Goal: Information Seeking & Learning: Find specific fact

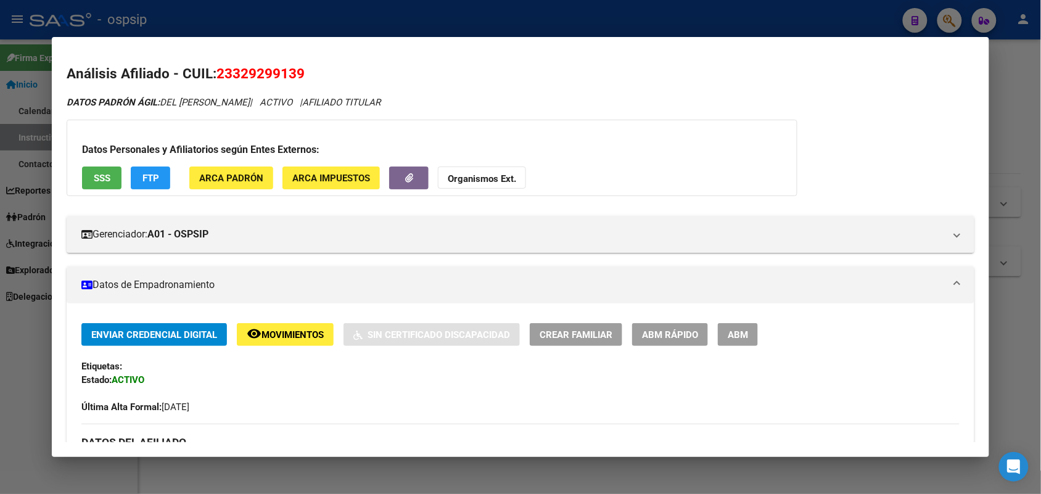
scroll to position [85, 0]
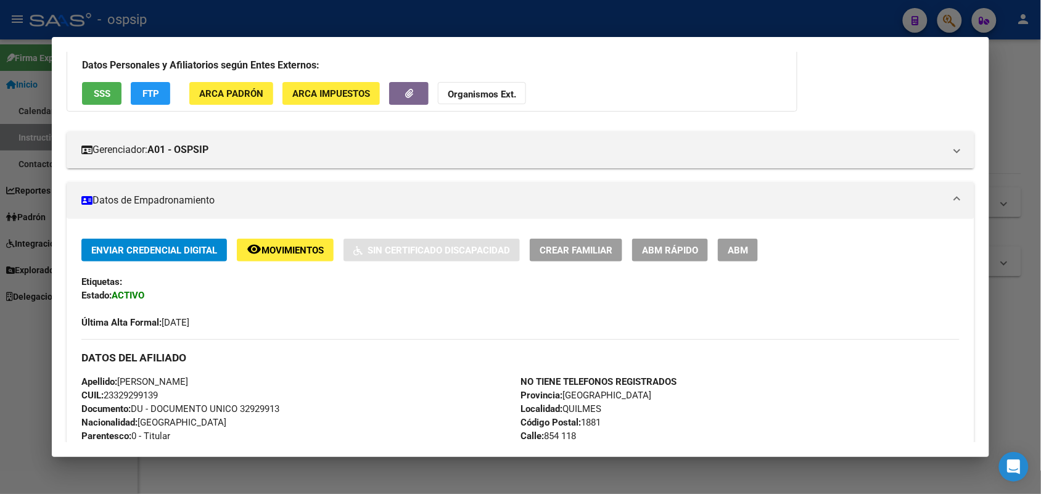
click at [0, 153] on div at bounding box center [520, 247] width 1041 height 494
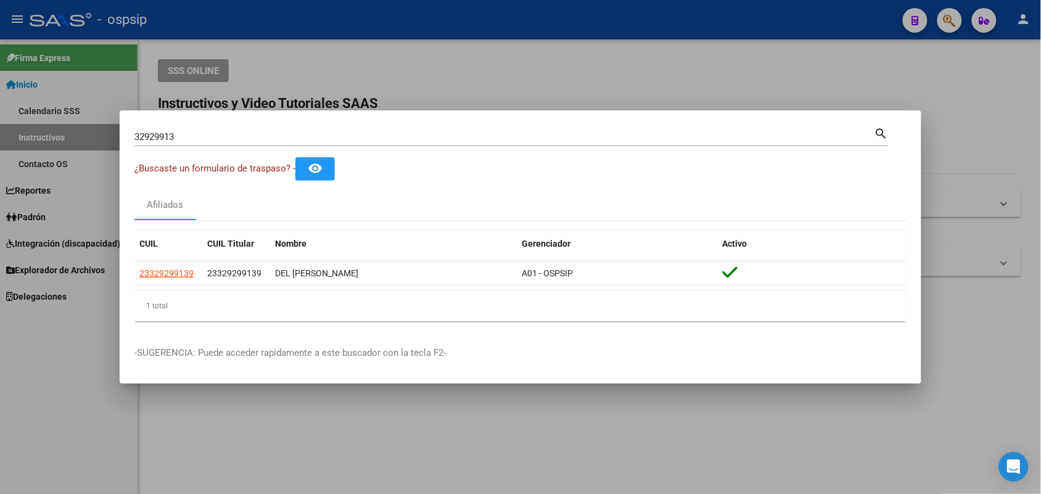
click at [146, 139] on input "32929913" at bounding box center [504, 136] width 740 height 11
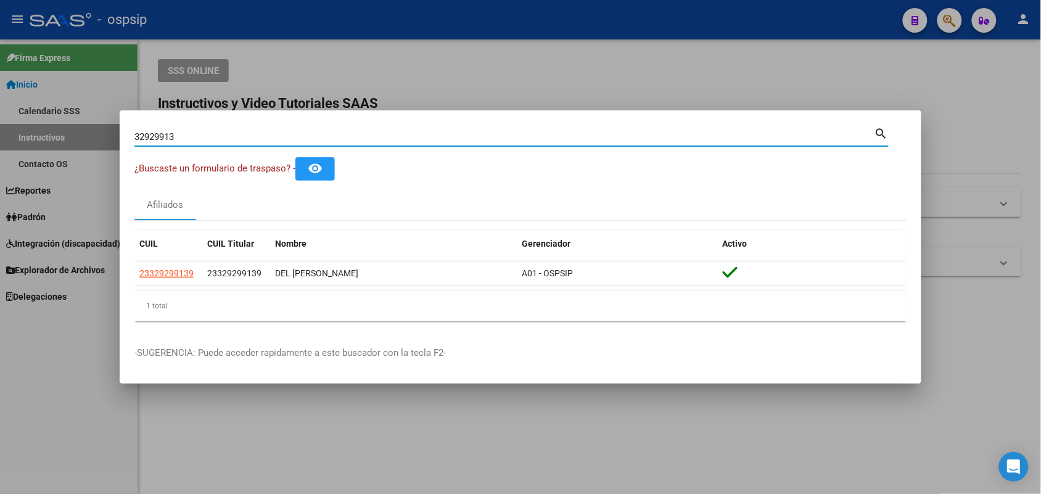
click at [146, 139] on input "32929913" at bounding box center [504, 136] width 740 height 11
type input "35861825"
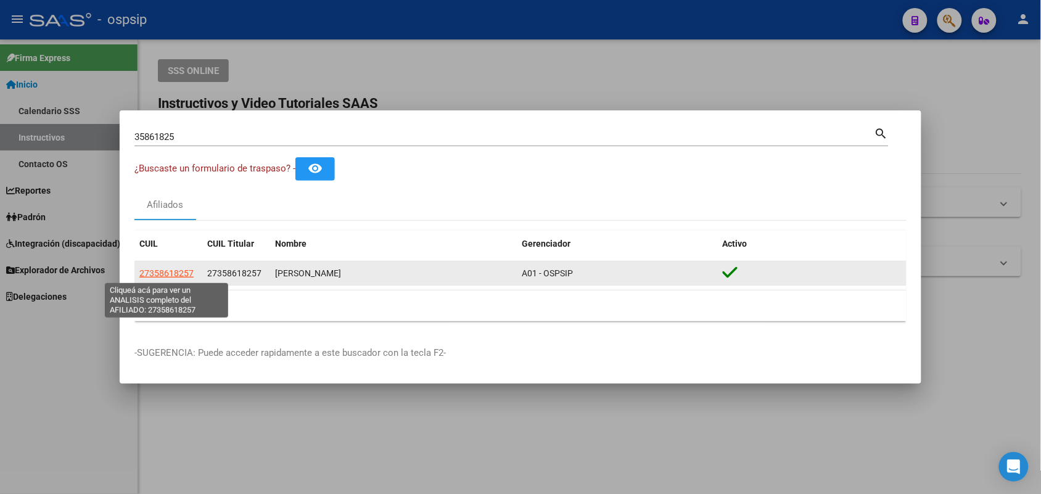
click at [173, 278] on span "27358618257" at bounding box center [166, 273] width 54 height 10
type textarea "27358618257"
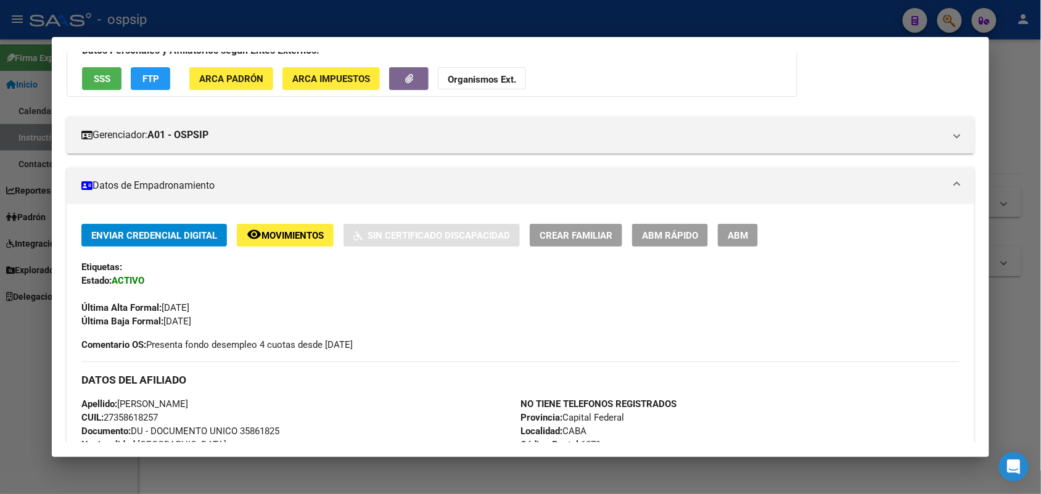
scroll to position [154, 0]
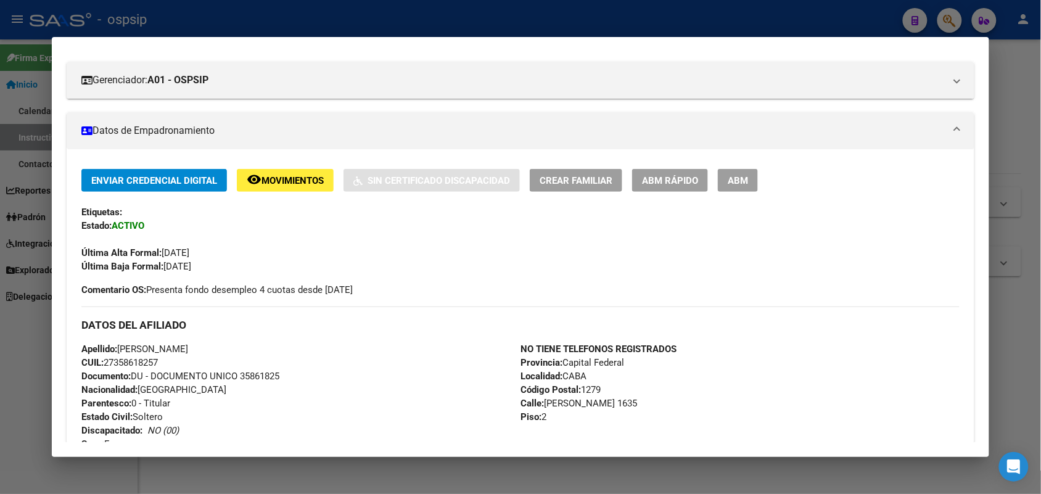
click at [262, 374] on span "Documento: DU - DOCUMENTO UNICO 35861825" at bounding box center [180, 376] width 198 height 11
copy span "35861825"
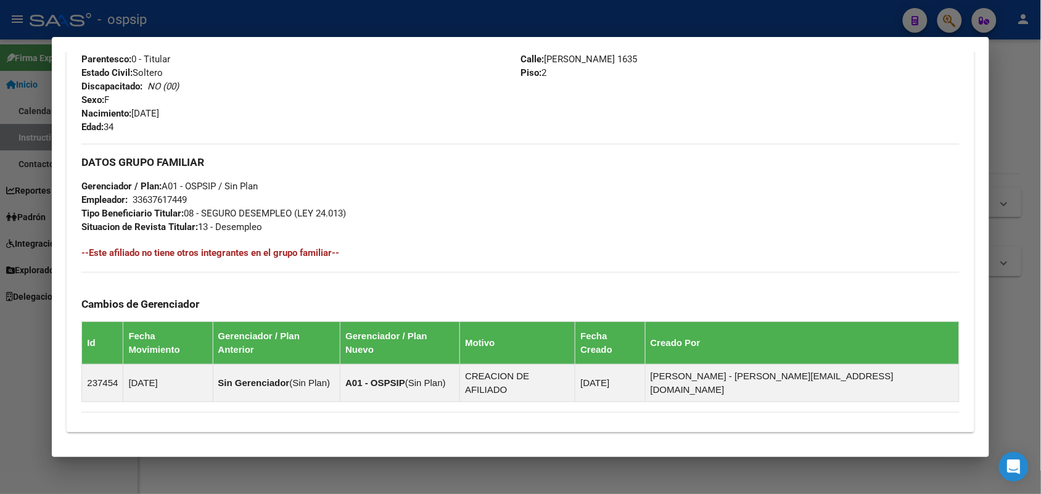
scroll to position [463, 0]
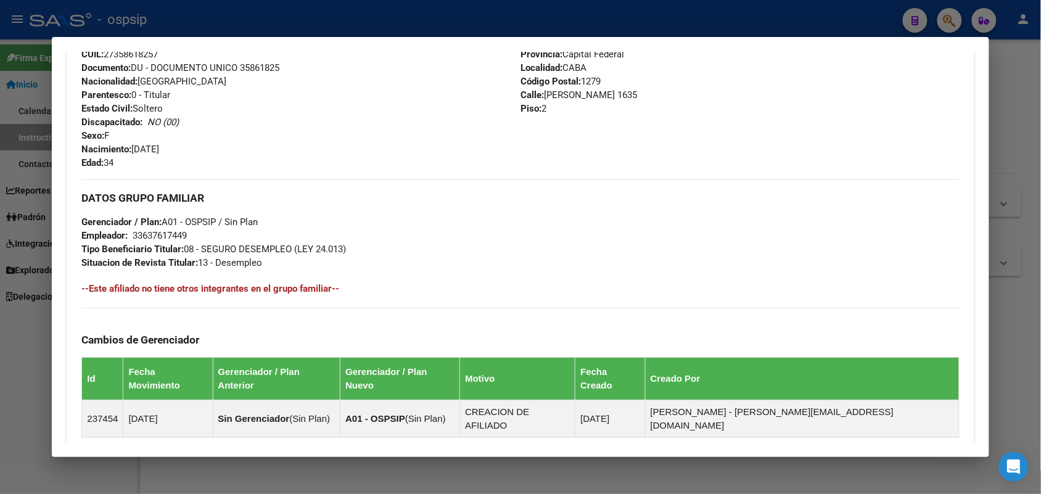
copy span "35861825"
click at [288, 87] on div "Apellido: [PERSON_NAME]: 27358618257 Documento: DU - DOCUMENTO UNICO 35861825 N…" at bounding box center [300, 102] width 439 height 136
drag, startPoint x: 508, startPoint y: 233, endPoint x: 435, endPoint y: 224, distance: 73.3
click at [436, 229] on div "DATOS GRUPO FAMILIAR Gerenciador / Plan: A01 - OSPSIP / Sin Plan Empleador: 336…" at bounding box center [520, 224] width 878 height 90
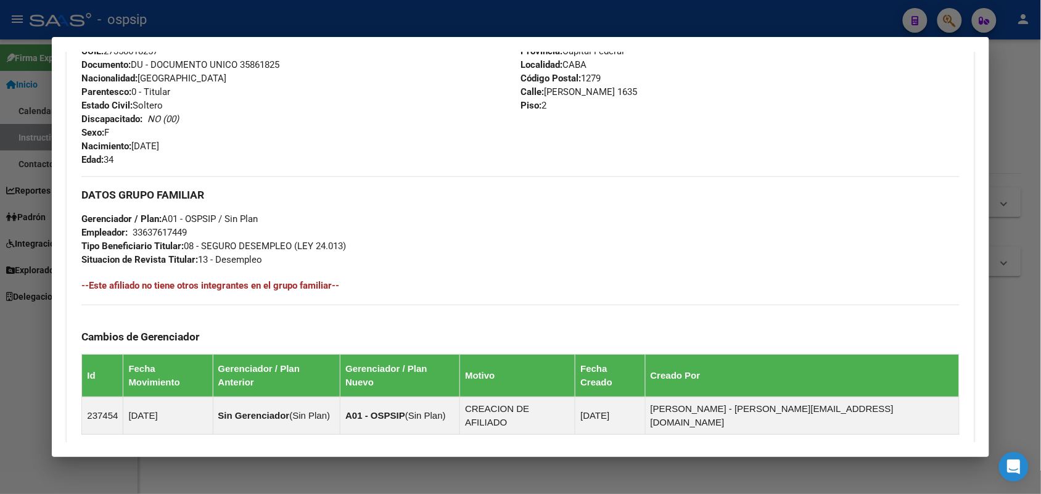
scroll to position [624, 0]
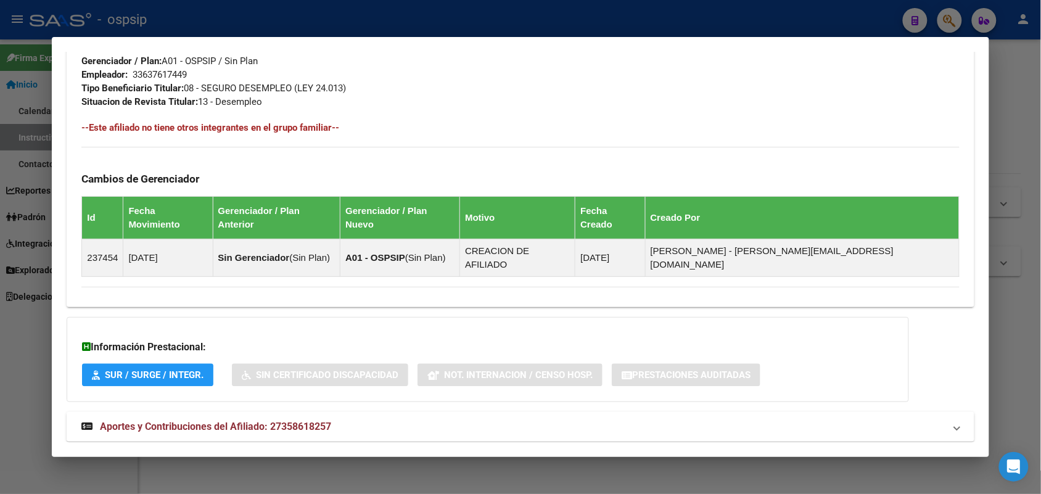
click at [312, 412] on mat-expansion-panel-header "Aportes y Contribuciones del Afiliado: 27358618257" at bounding box center [520, 427] width 907 height 30
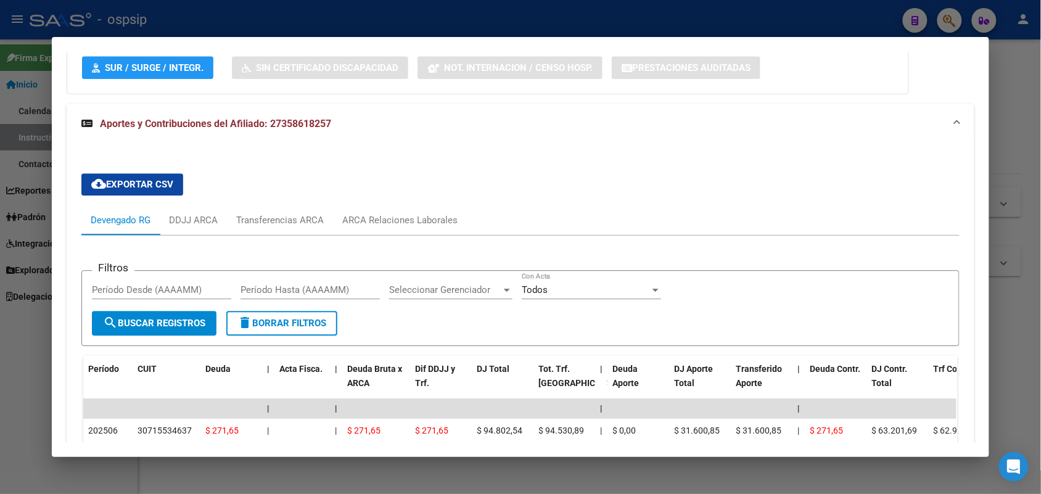
scroll to position [933, 0]
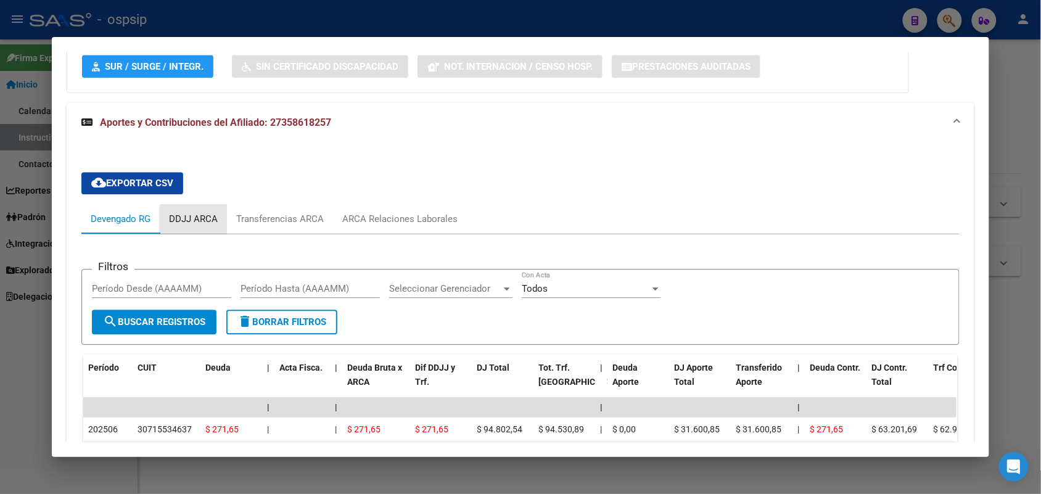
click at [199, 212] on div "DDJJ ARCA" at bounding box center [193, 219] width 49 height 14
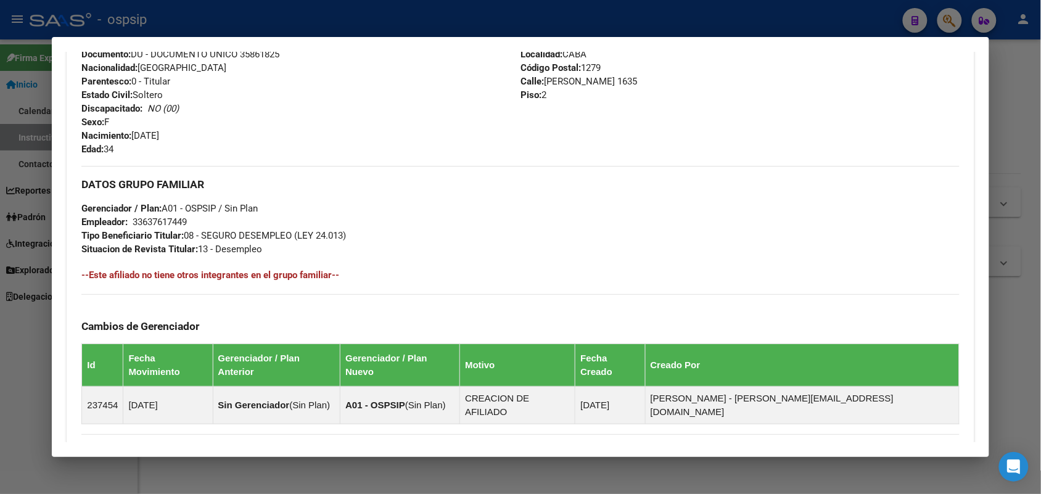
scroll to position [470, 0]
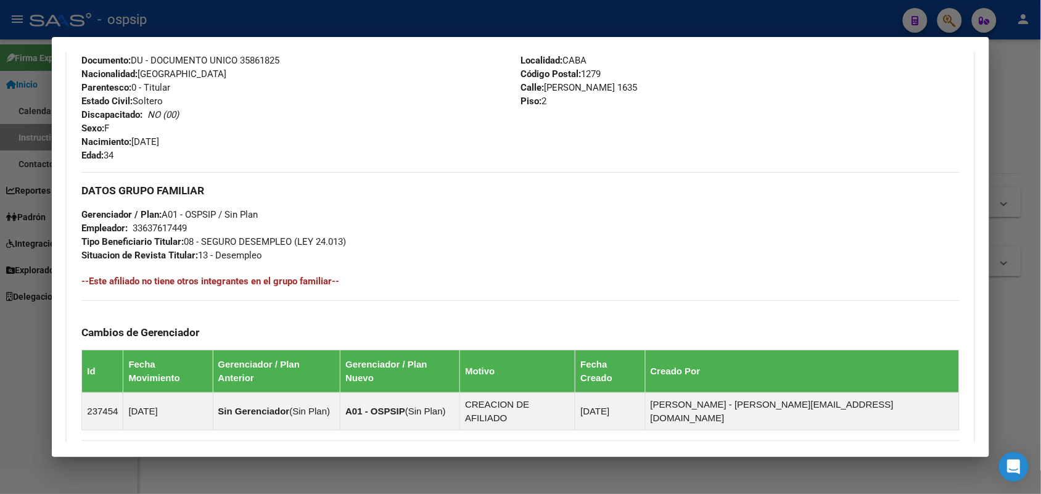
click at [0, 217] on div at bounding box center [520, 247] width 1041 height 494
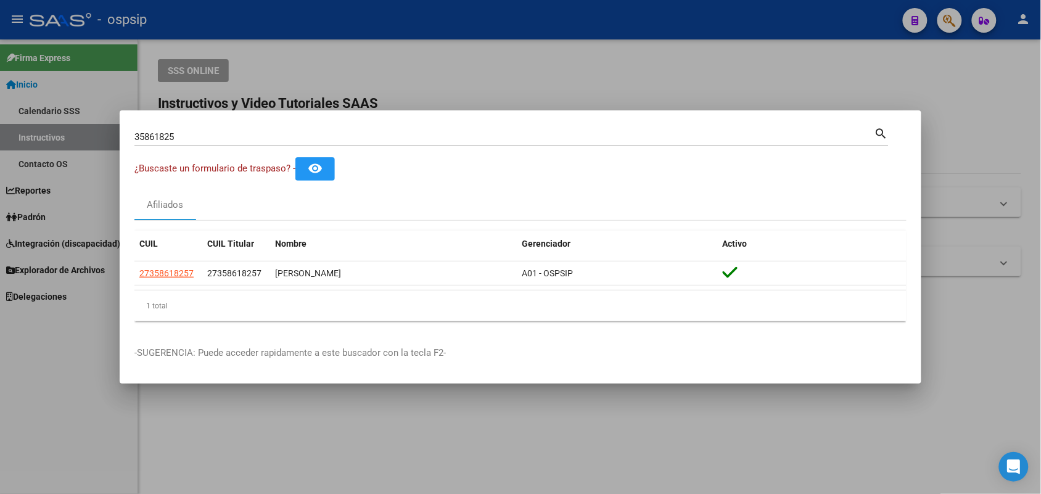
click at [263, 140] on input "35861825" at bounding box center [504, 136] width 740 height 11
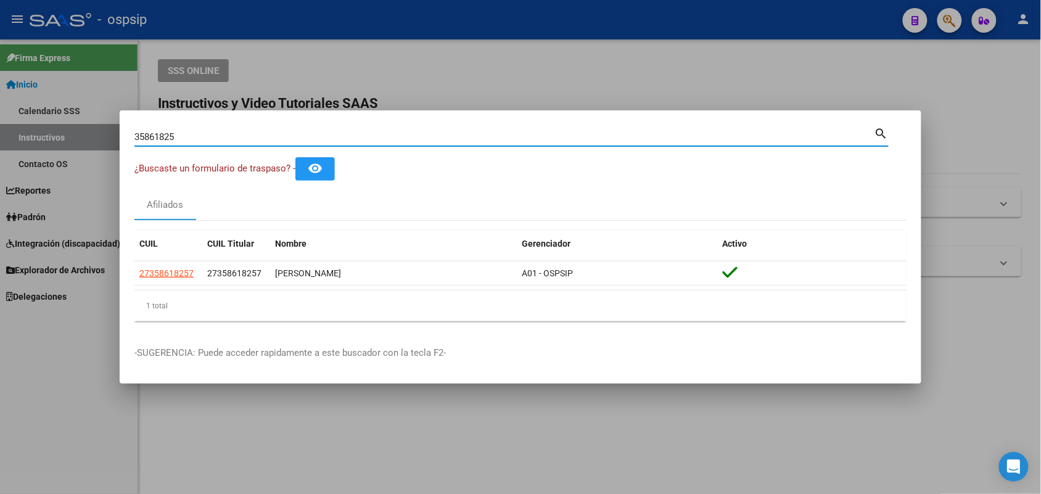
click at [263, 140] on input "35861825" at bounding box center [504, 136] width 740 height 11
type input "46200980"
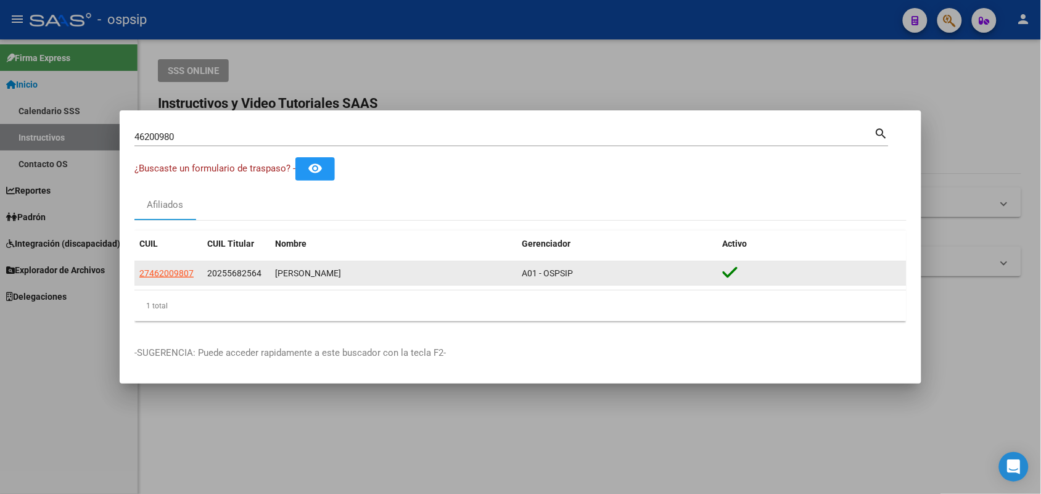
click at [183, 279] on app-link-go-to "27462009807" at bounding box center [166, 273] width 54 height 14
click at [183, 266] on app-link-go-to "27462009807" at bounding box center [166, 273] width 54 height 14
click at [183, 268] on span "27462009807" at bounding box center [166, 273] width 54 height 10
copy span "27462009807"
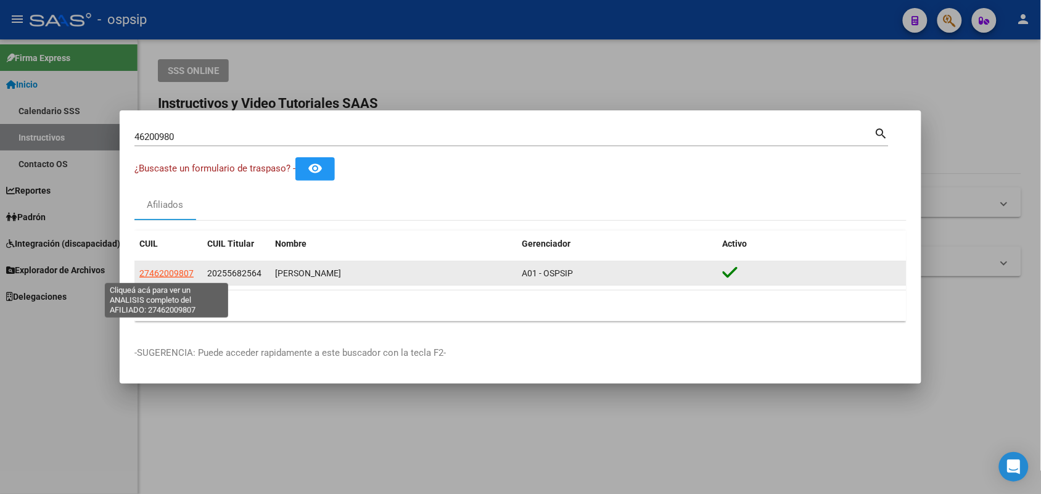
type textarea "27462009807"
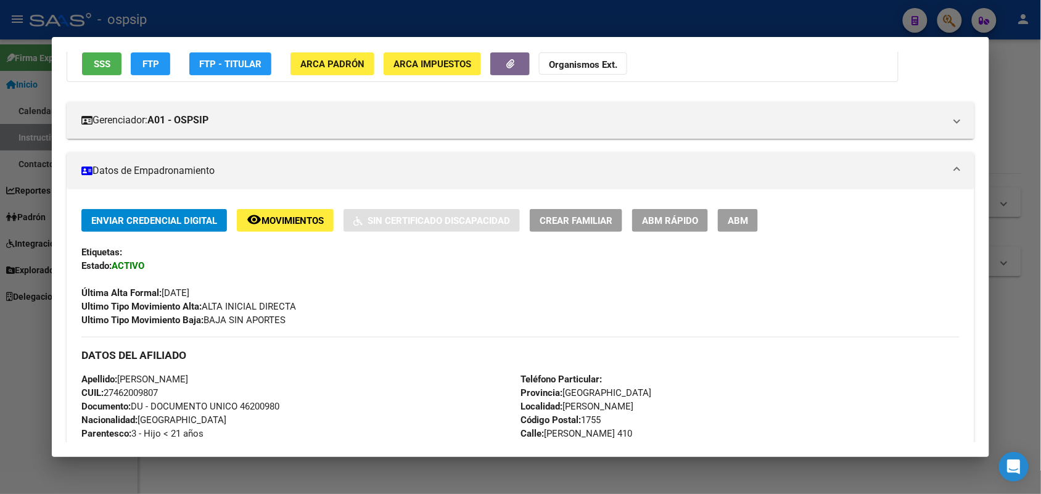
scroll to position [231, 0]
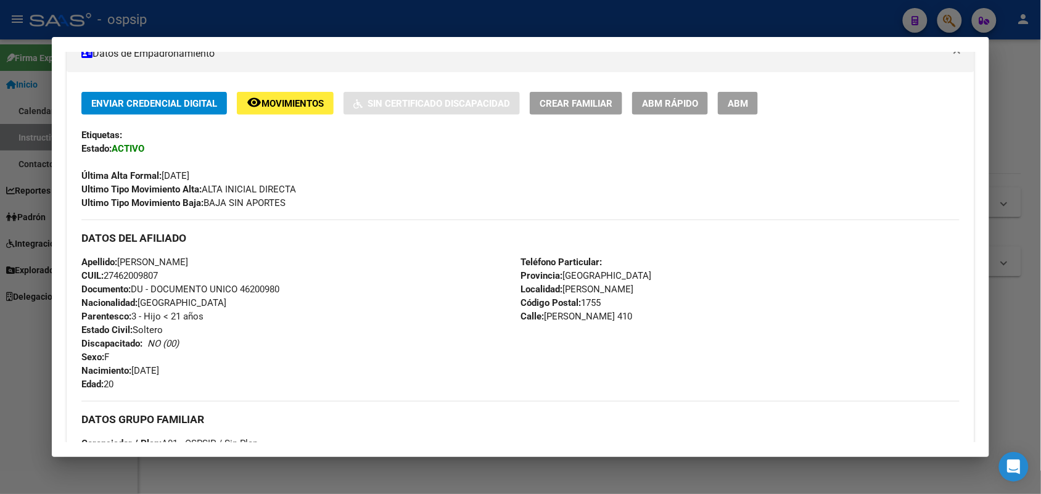
click at [259, 284] on span "Documento: DU - DOCUMENTO UNICO 46200980" at bounding box center [180, 289] width 198 height 11
copy span "46200980"
click at [292, 298] on div "Apellido: [PERSON_NAME] CUIL: 27462009807 Documento: DU - DOCUMENTO UNICO 46200…" at bounding box center [300, 323] width 439 height 136
drag, startPoint x: 0, startPoint y: 244, endPoint x: 136, endPoint y: 199, distance: 143.6
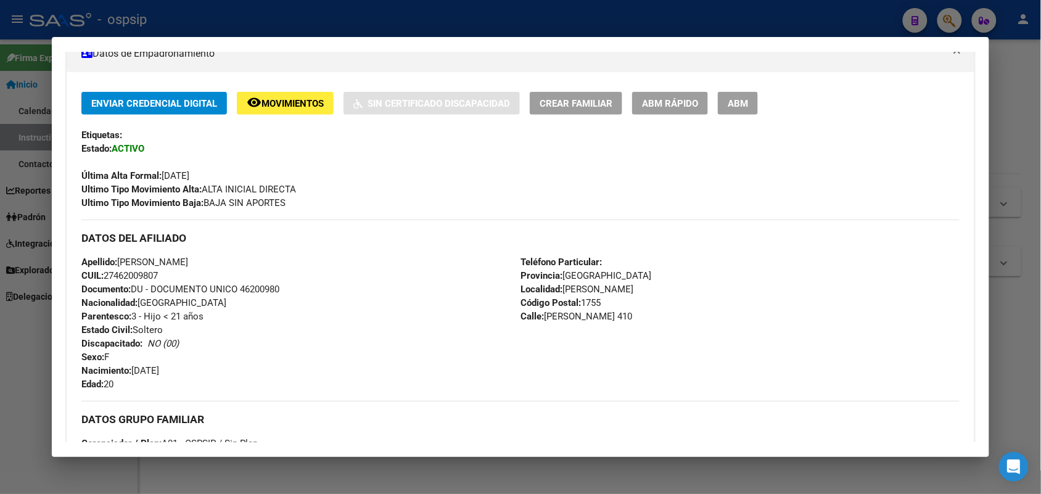
click at [7, 244] on div at bounding box center [520, 247] width 1041 height 494
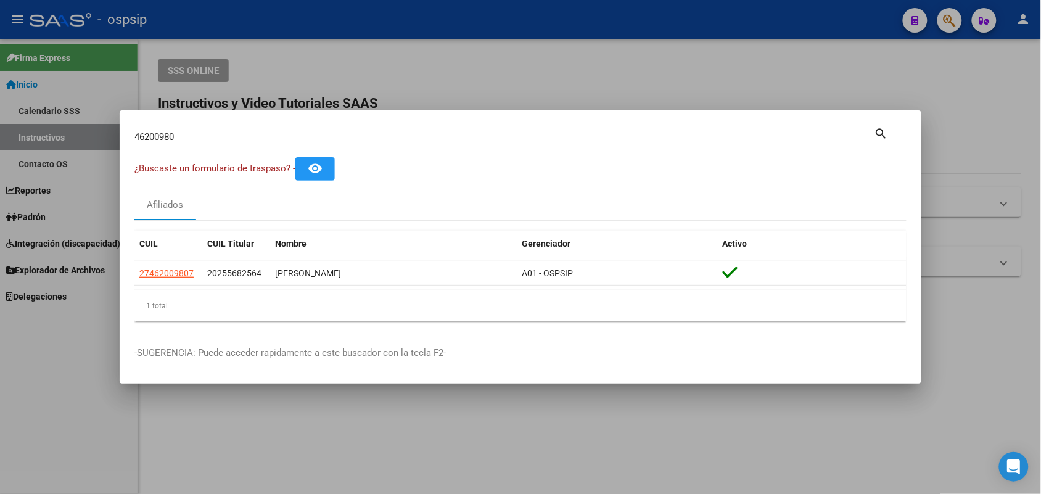
click at [211, 126] on div "46200980 Buscar (apellido, dni, [PERSON_NAME], [PERSON_NAME], cuit, obra social…" at bounding box center [511, 135] width 754 height 21
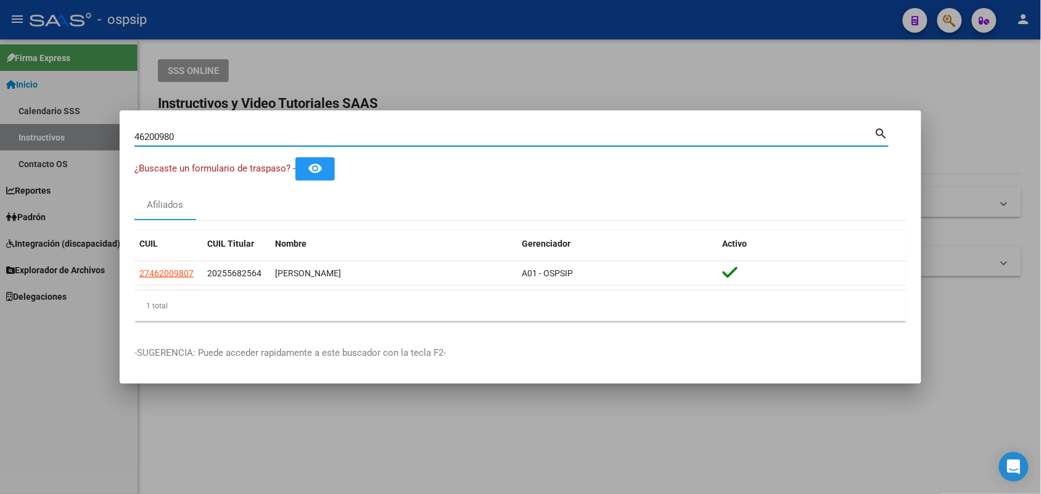
click at [210, 134] on input "46200980" at bounding box center [504, 136] width 740 height 11
type input "18515815"
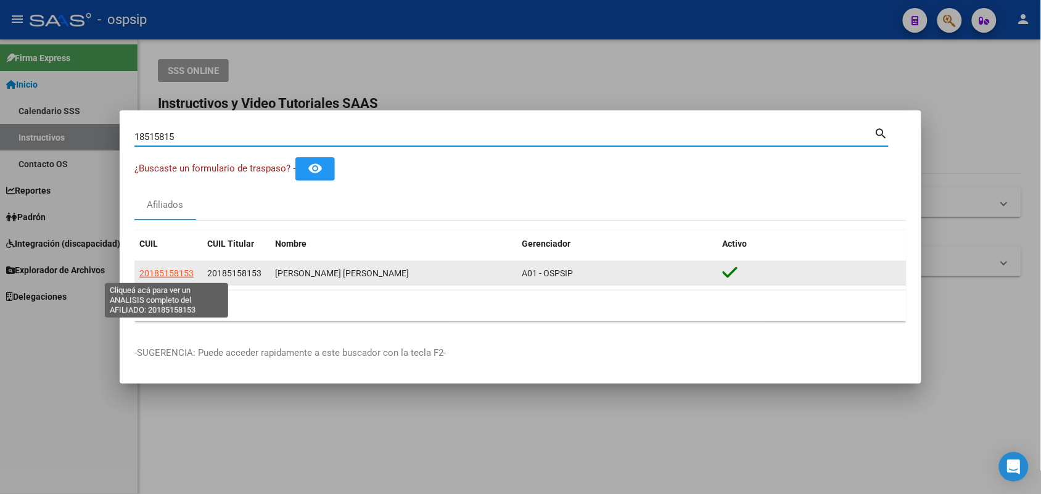
click at [165, 276] on span "20185158153" at bounding box center [166, 273] width 54 height 10
type textarea "20185158153"
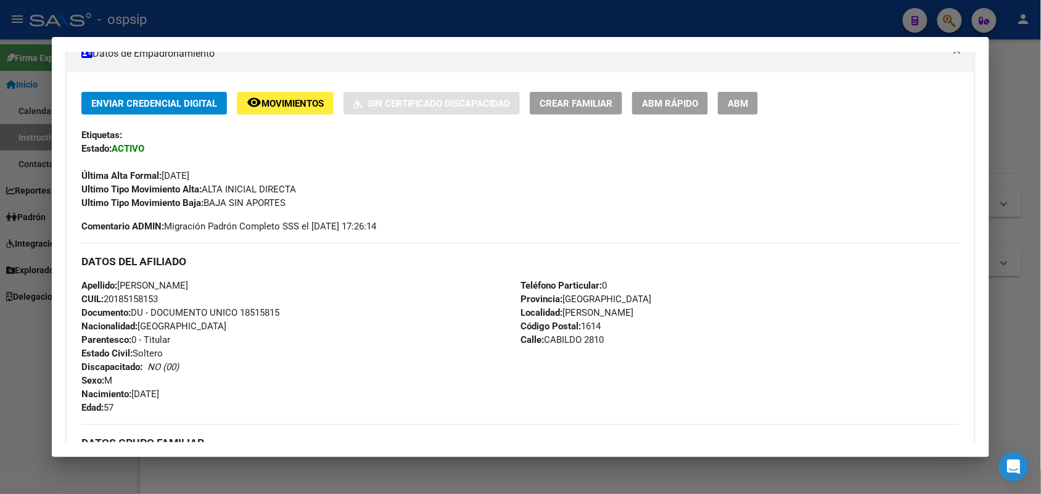
click at [270, 307] on span "Documento: DU - DOCUMENTO UNICO 18515815" at bounding box center [180, 312] width 198 height 11
copy span "18515815"
click at [0, 266] on div at bounding box center [520, 247] width 1041 height 494
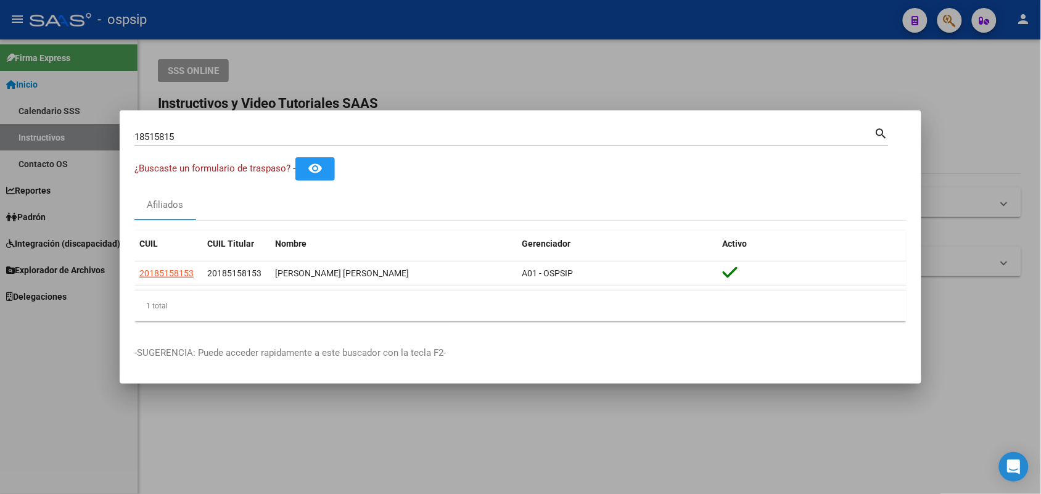
click at [168, 141] on input "18515815" at bounding box center [504, 136] width 740 height 11
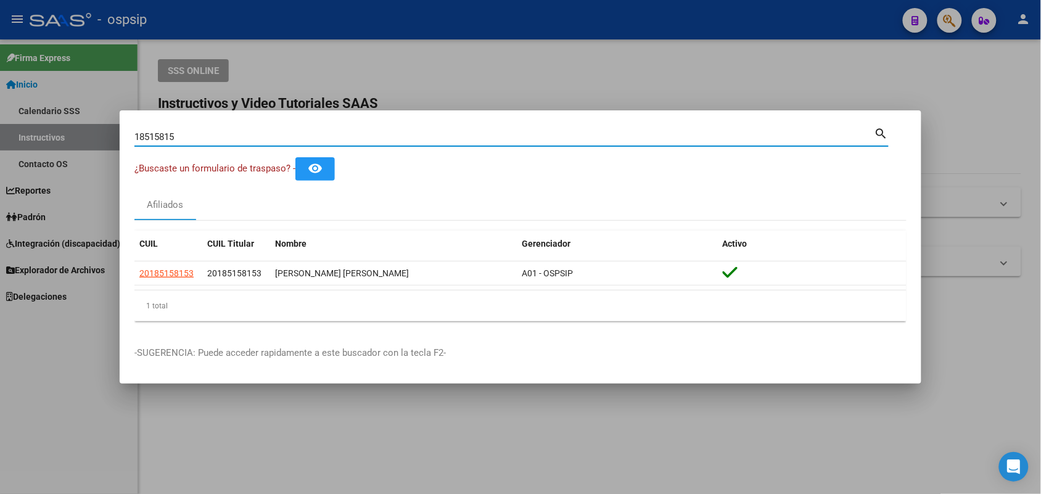
click at [168, 141] on input "18515815" at bounding box center [504, 136] width 740 height 11
paste input "3586182"
type input "35861825"
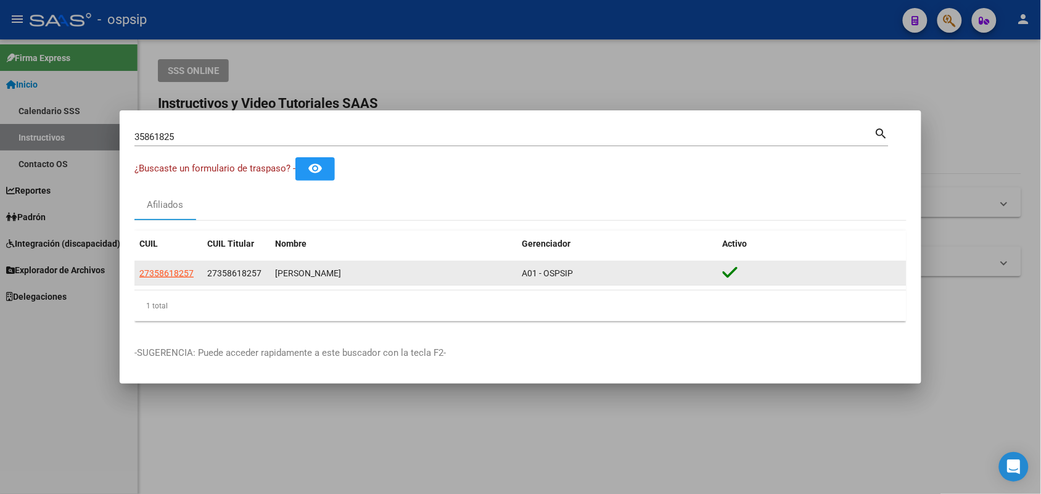
click at [157, 266] on app-link-go-to "27358618257" at bounding box center [166, 273] width 54 height 14
click at [177, 273] on span "27358618257" at bounding box center [166, 273] width 54 height 10
type textarea "27358618257"
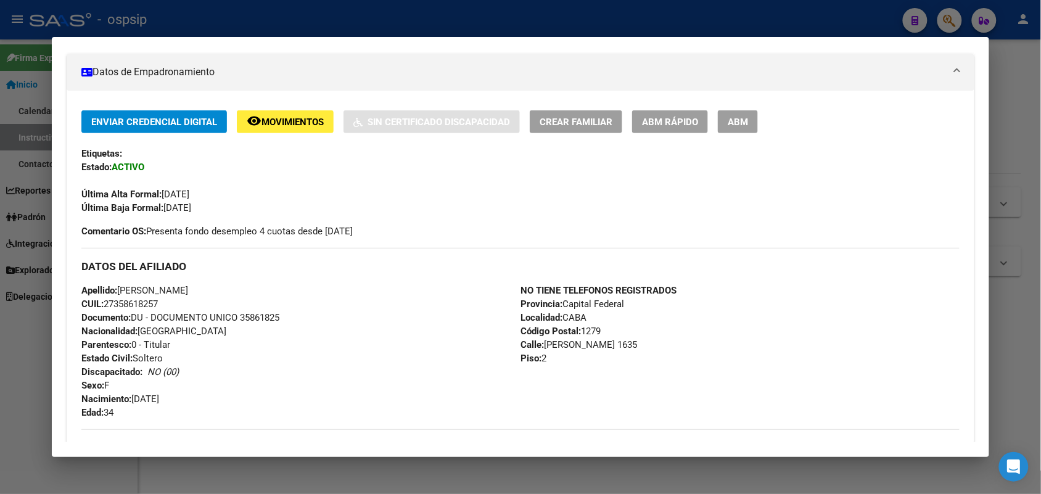
scroll to position [238, 0]
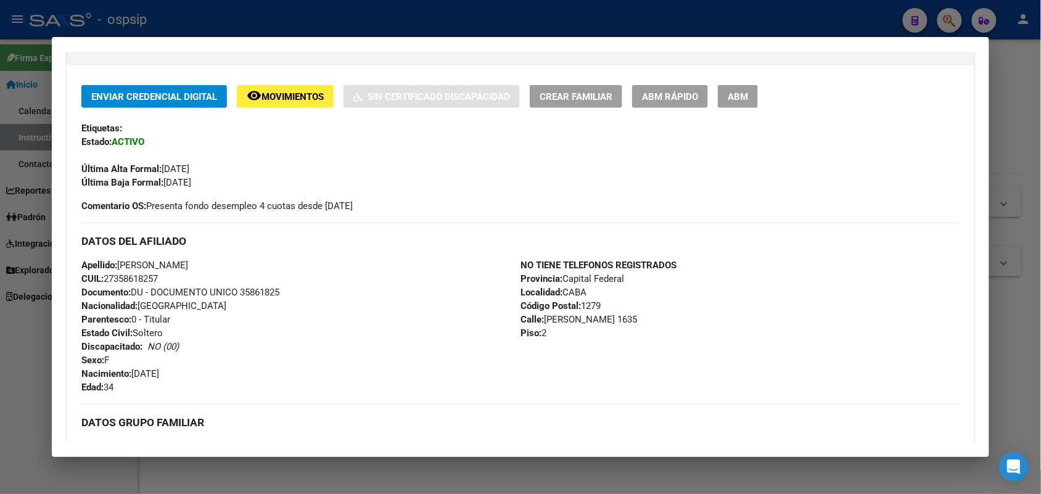
click at [256, 292] on span "Documento: DU - DOCUMENTO UNICO 35861825" at bounding box center [180, 292] width 198 height 11
copy span "35861825"
click at [0, 264] on div at bounding box center [520, 247] width 1041 height 494
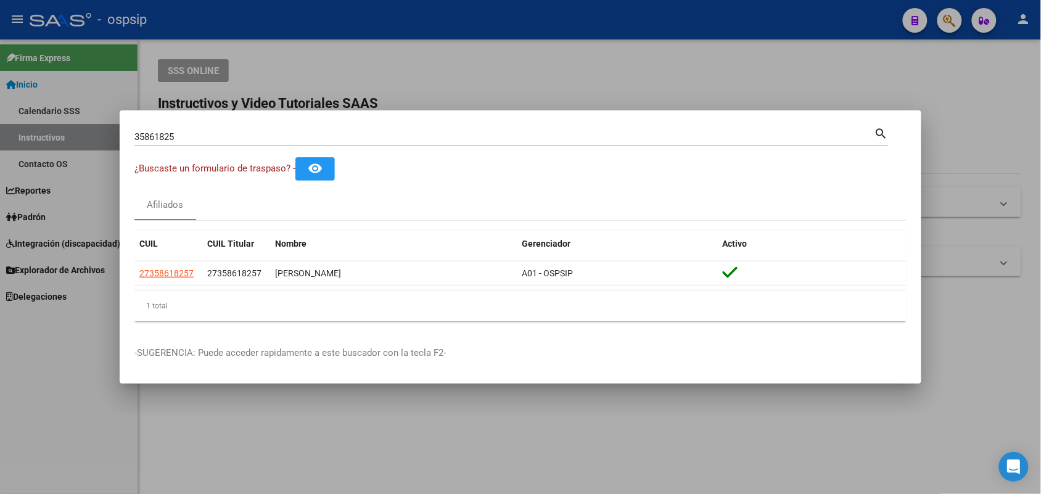
click at [178, 136] on input "35861825" at bounding box center [504, 136] width 740 height 11
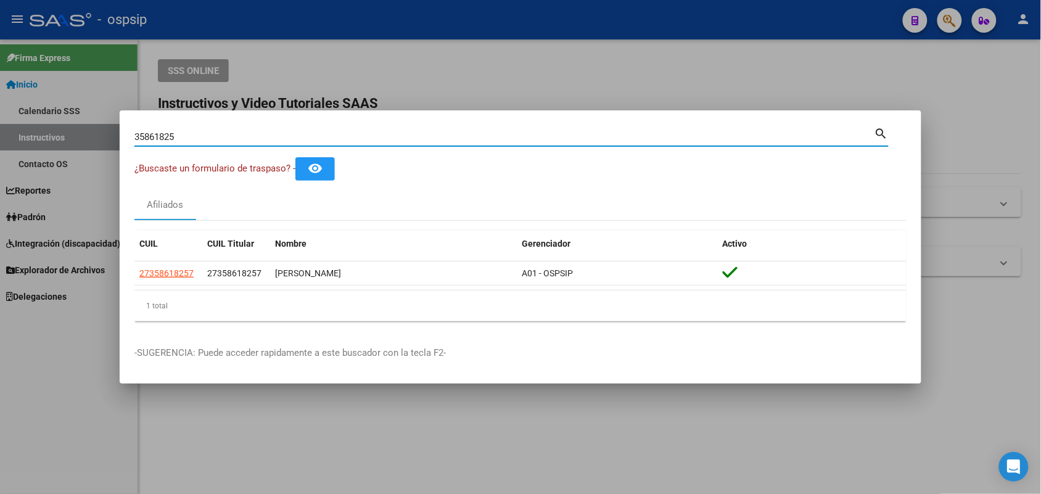
click at [178, 136] on input "35861825" at bounding box center [504, 136] width 740 height 11
paste input "9418643"
type input "39418643"
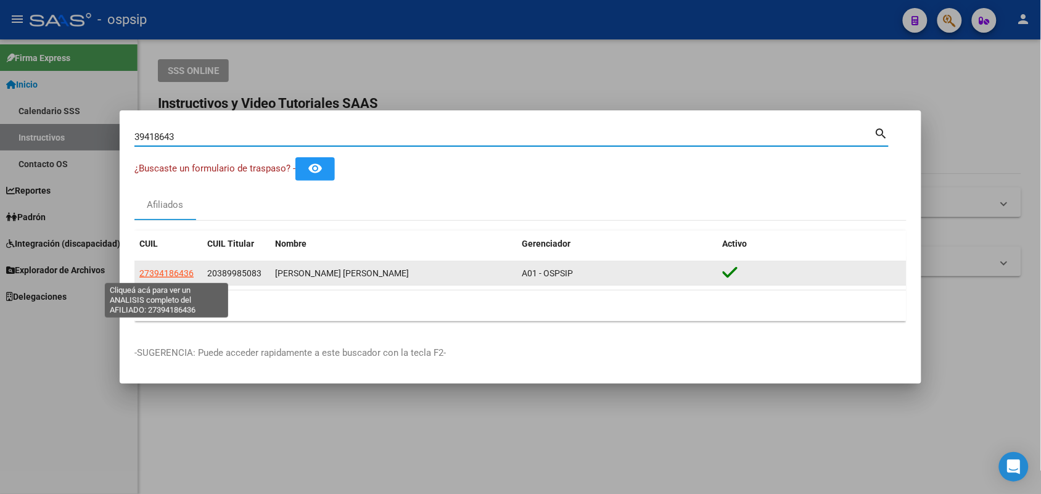
click at [188, 272] on span "27394186436" at bounding box center [166, 273] width 54 height 10
type textarea "27394186436"
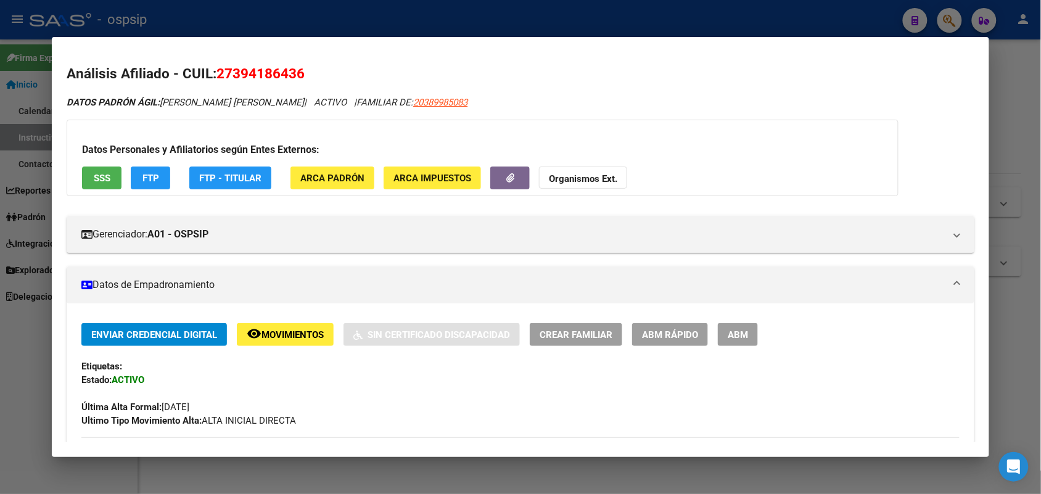
scroll to position [231, 0]
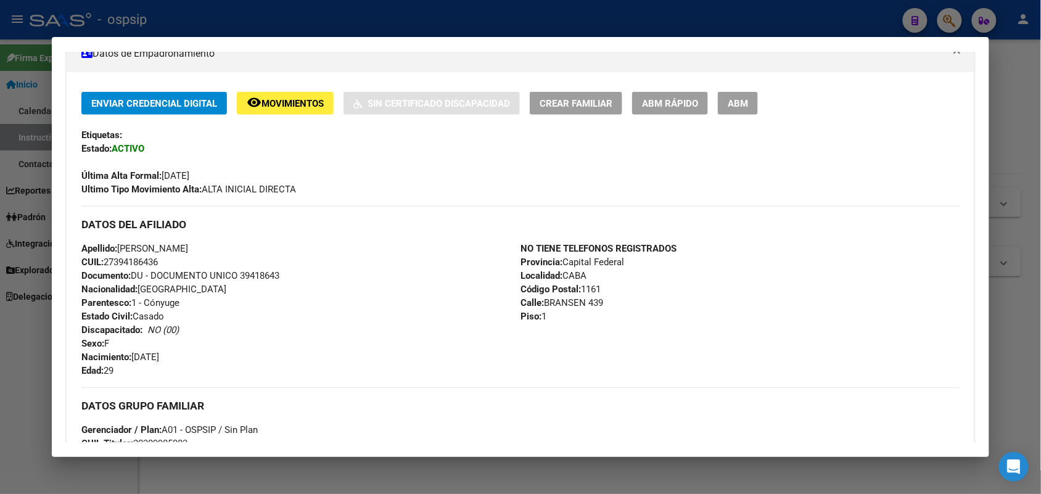
click at [257, 276] on span "Documento: DU - DOCUMENTO UNICO 39418643" at bounding box center [180, 275] width 198 height 11
copy span "39418643"
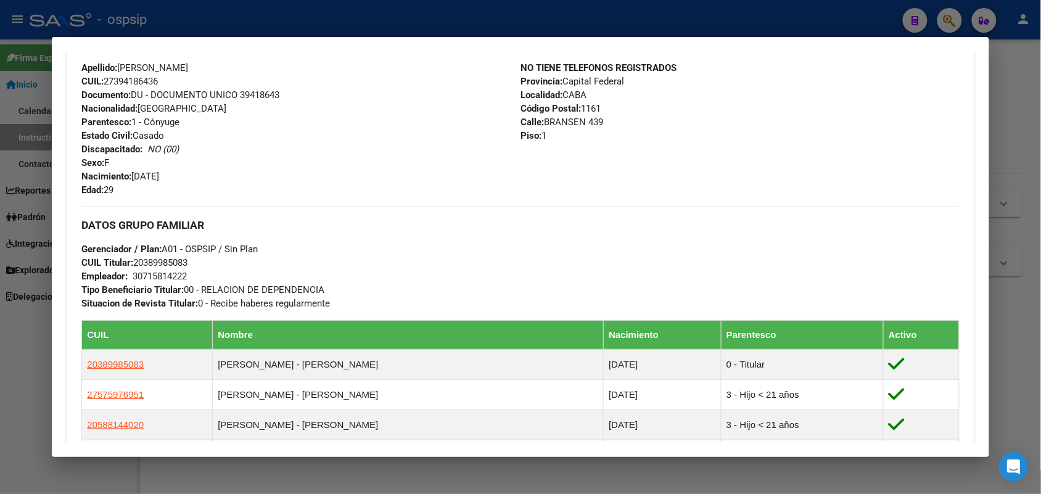
scroll to position [386, 0]
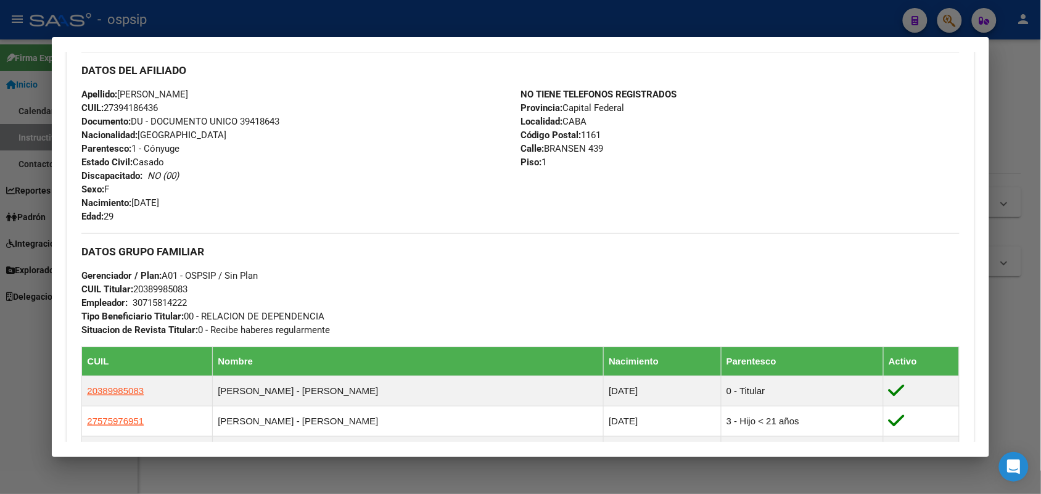
click at [0, 244] on div at bounding box center [520, 247] width 1041 height 494
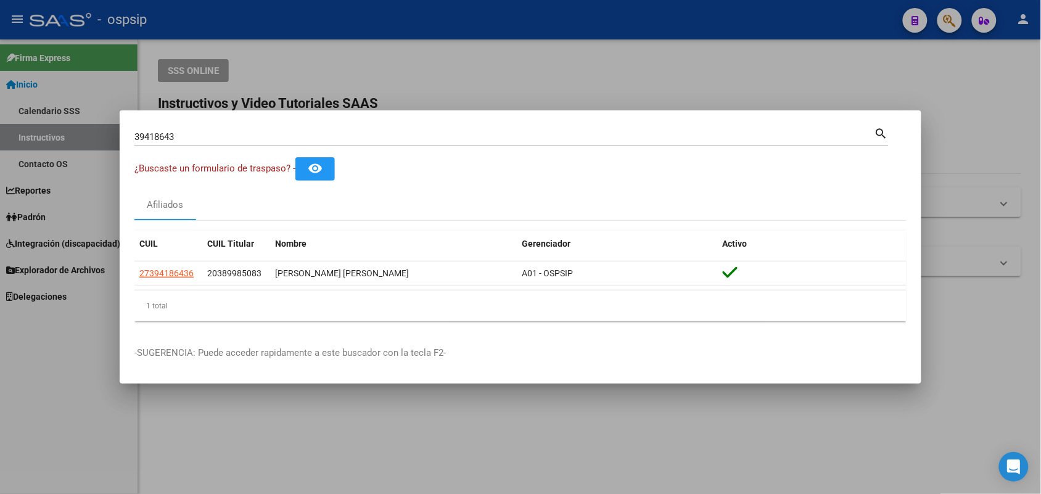
click at [293, 136] on input "39418643" at bounding box center [504, 136] width 740 height 11
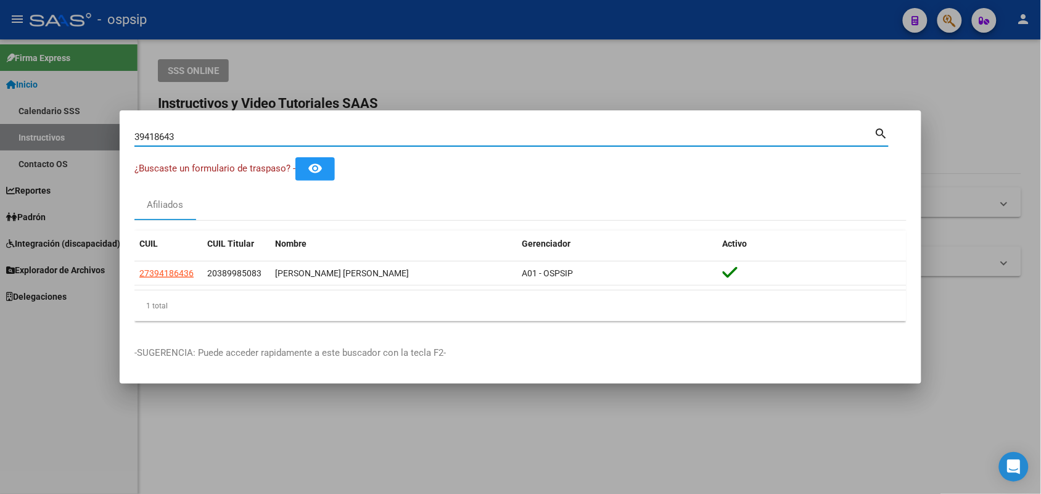
click at [293, 136] on input "39418643" at bounding box center [504, 136] width 740 height 11
type input "50067732"
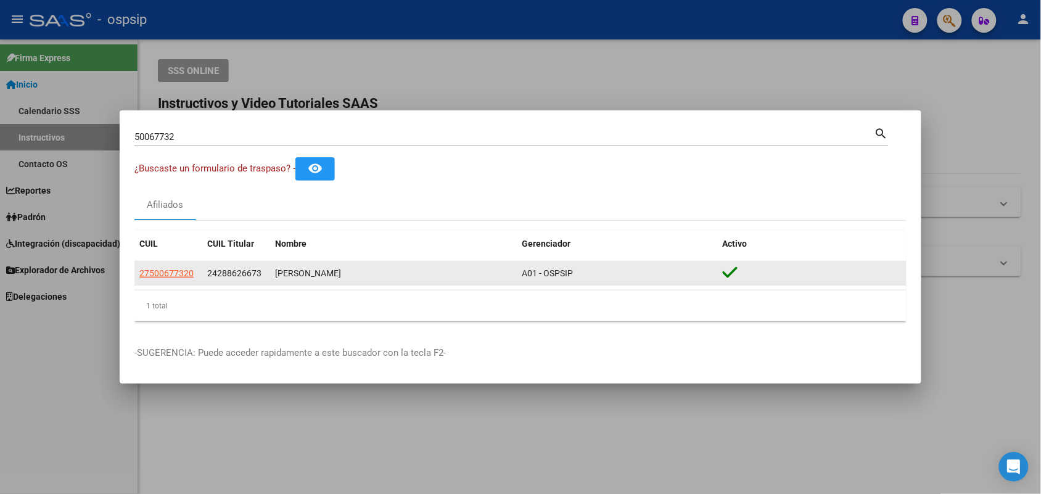
drag, startPoint x: 195, startPoint y: 270, endPoint x: 176, endPoint y: 272, distance: 18.7
click at [191, 270] on div "27500677320" at bounding box center [168, 273] width 58 height 14
click at [176, 272] on span "27500677320" at bounding box center [166, 273] width 54 height 10
type textarea "27500677320"
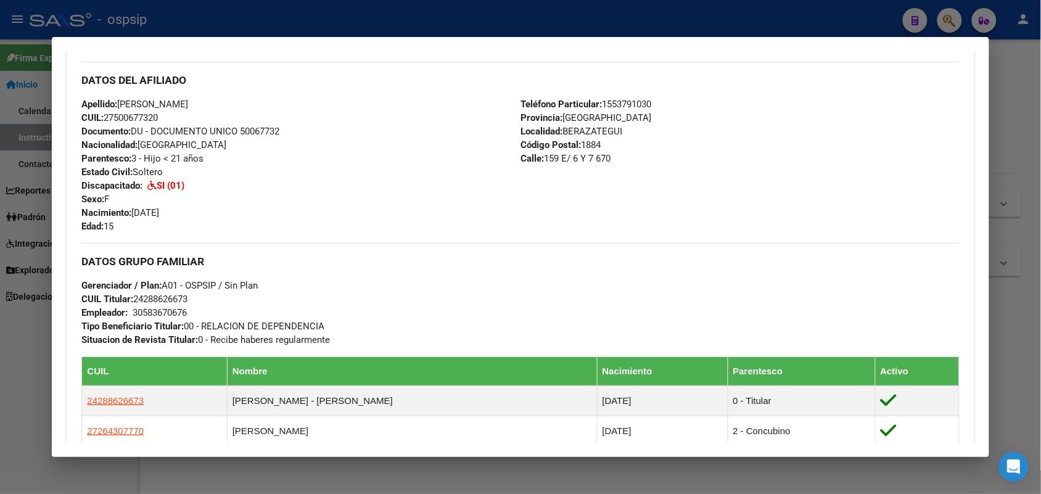
click at [261, 131] on span "Documento: DU - DOCUMENTO UNICO 50067732" at bounding box center [180, 131] width 198 height 11
copy span "50067732"
drag, startPoint x: 664, startPoint y: 300, endPoint x: 347, endPoint y: 275, distance: 317.4
click at [347, 275] on div "DATOS GRUPO FAMILIAR Gerenciador / Plan: A01 - OSPSIP / Sin Plan CUIL Titular: …" at bounding box center [520, 295] width 878 height 104
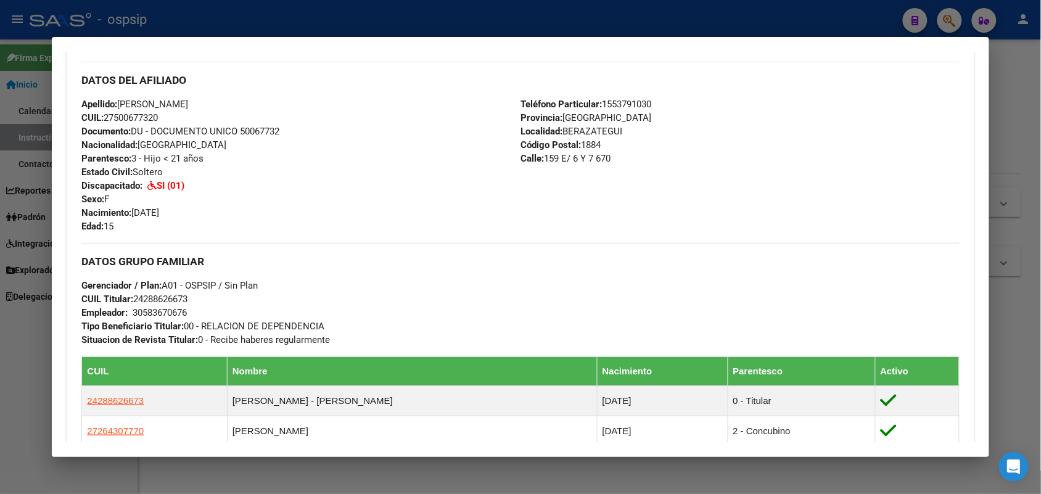
click at [0, 339] on div at bounding box center [520, 247] width 1041 height 494
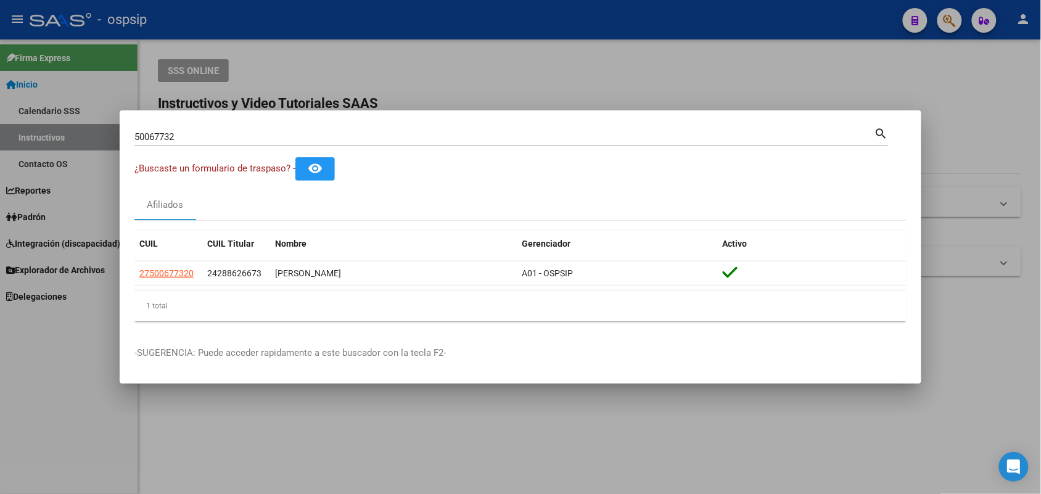
click at [183, 145] on div "50067732 Buscar (apellido, dni, [PERSON_NAME], [PERSON_NAME], cuit, obra social)" at bounding box center [504, 137] width 740 height 19
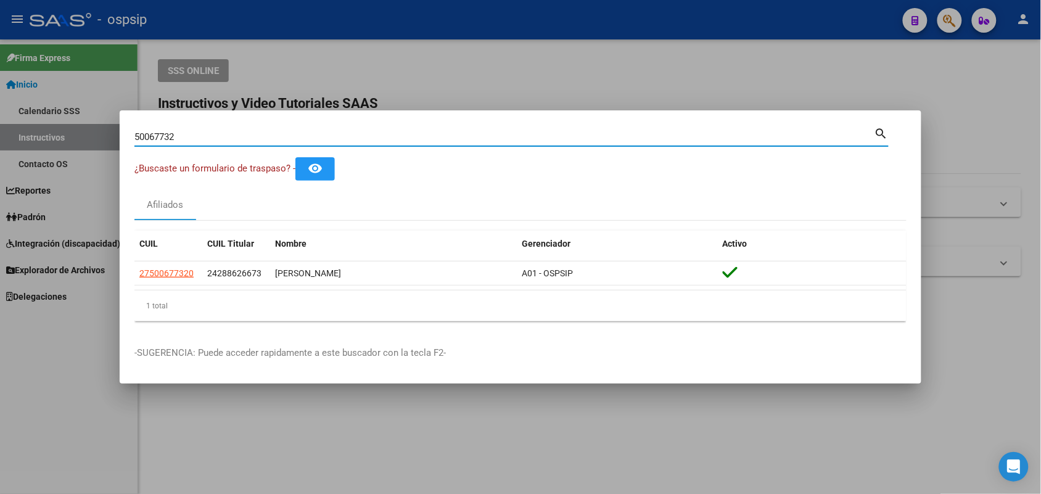
click at [186, 140] on input "50067732" at bounding box center [504, 136] width 740 height 11
type input "26617547"
click at [163, 122] on mat-dialog-container "26617547 Buscar (apellido, dni, cuil, nro traspaso, cuit, obra social) search ¿…" at bounding box center [521, 247] width 802 height 274
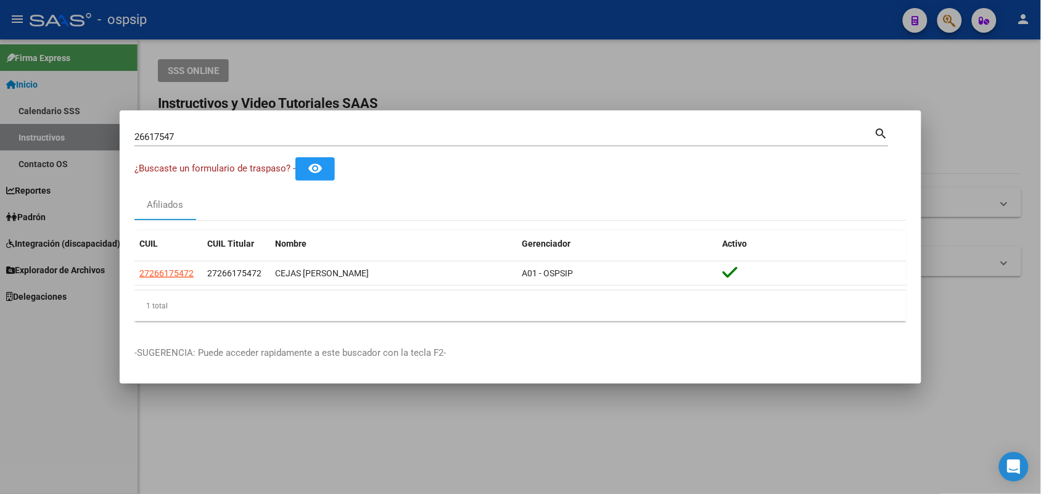
click at [163, 122] on mat-dialog-container "26617547 Buscar (apellido, dni, cuil, nro traspaso, cuit, obra social) search ¿…" at bounding box center [521, 247] width 802 height 274
click at [156, 133] on input "26617547" at bounding box center [504, 136] width 740 height 11
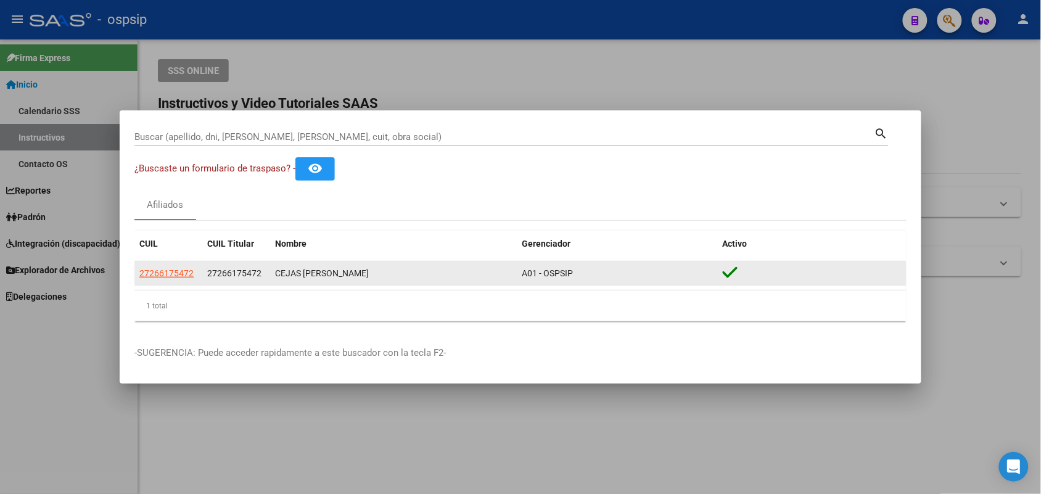
drag, startPoint x: 219, startPoint y: 274, endPoint x: 254, endPoint y: 275, distance: 35.2
click at [254, 275] on span "27266175472" at bounding box center [234, 273] width 54 height 10
copy span "26617547"
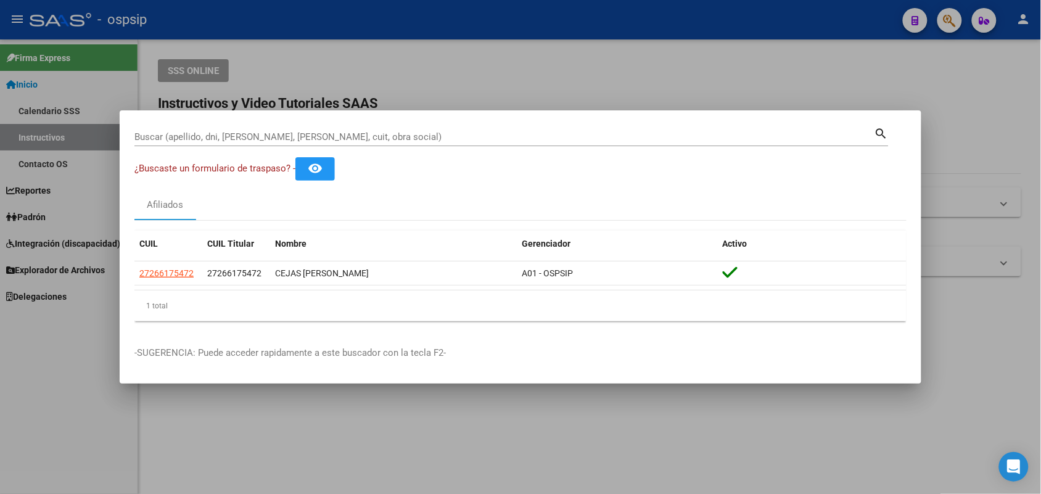
click at [0, 313] on div at bounding box center [520, 247] width 1041 height 494
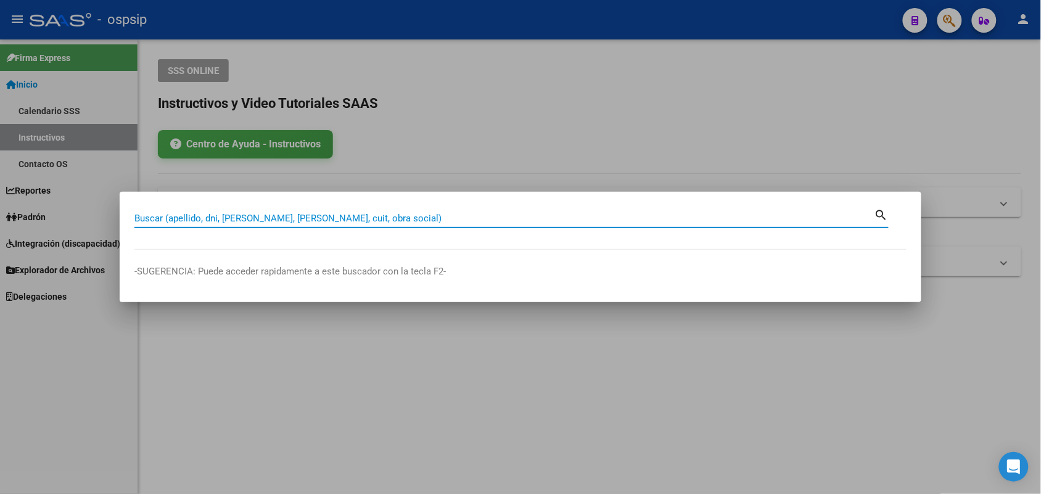
click at [378, 223] on input "Buscar (apellido, dni, [PERSON_NAME], [PERSON_NAME], cuit, obra social)" at bounding box center [504, 218] width 740 height 11
type input "28006747"
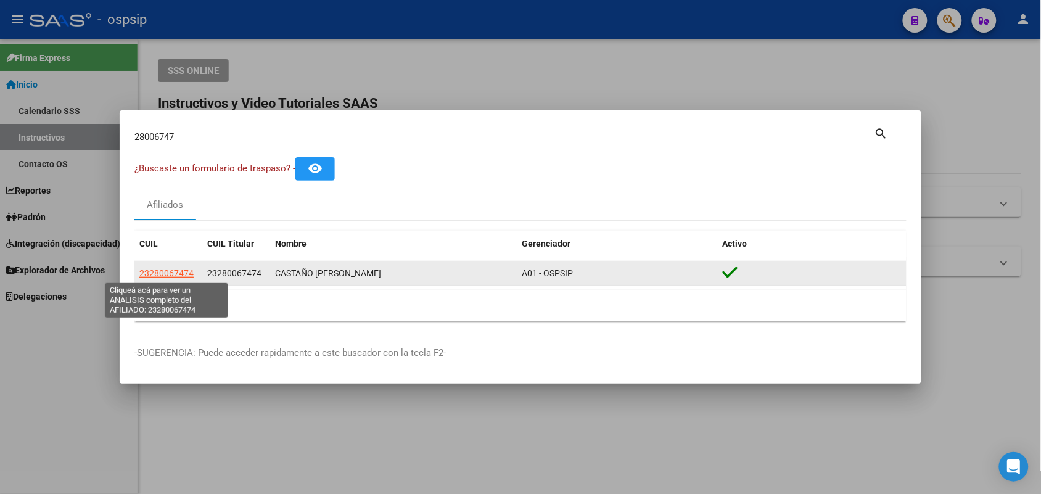
click at [170, 271] on span "23280067474" at bounding box center [166, 273] width 54 height 10
type textarea "23280067474"
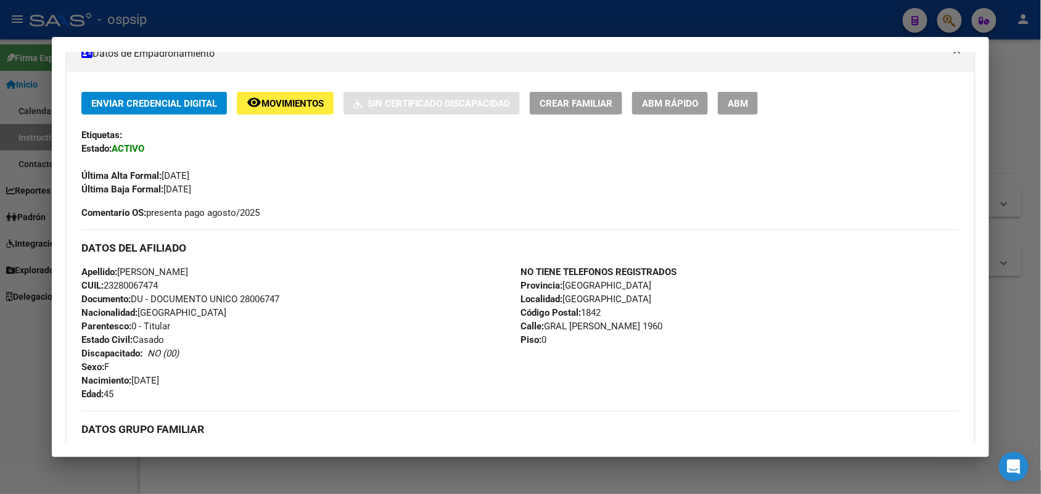
scroll to position [308, 0]
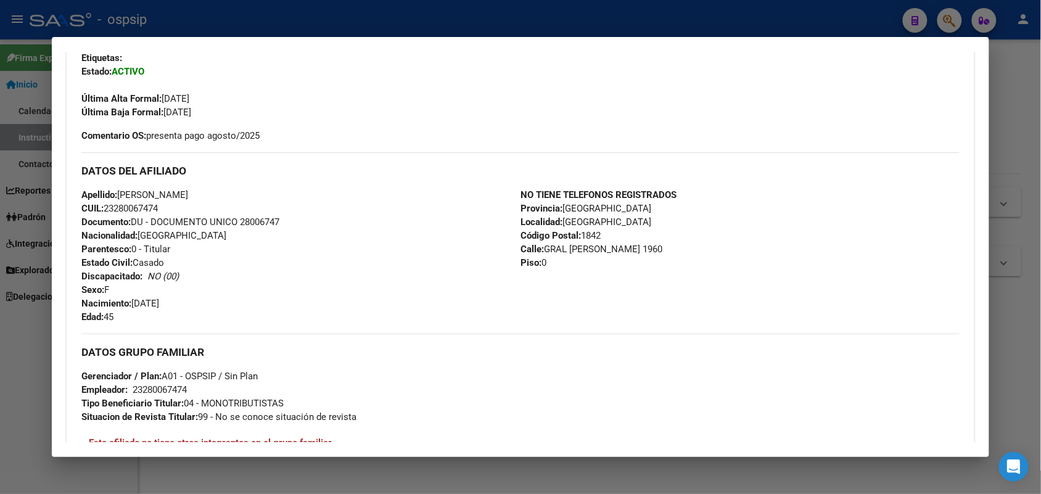
click at [245, 219] on span "Documento: DU - DOCUMENTO UNICO 28006747" at bounding box center [180, 222] width 198 height 11
click at [0, 309] on div at bounding box center [520, 247] width 1041 height 494
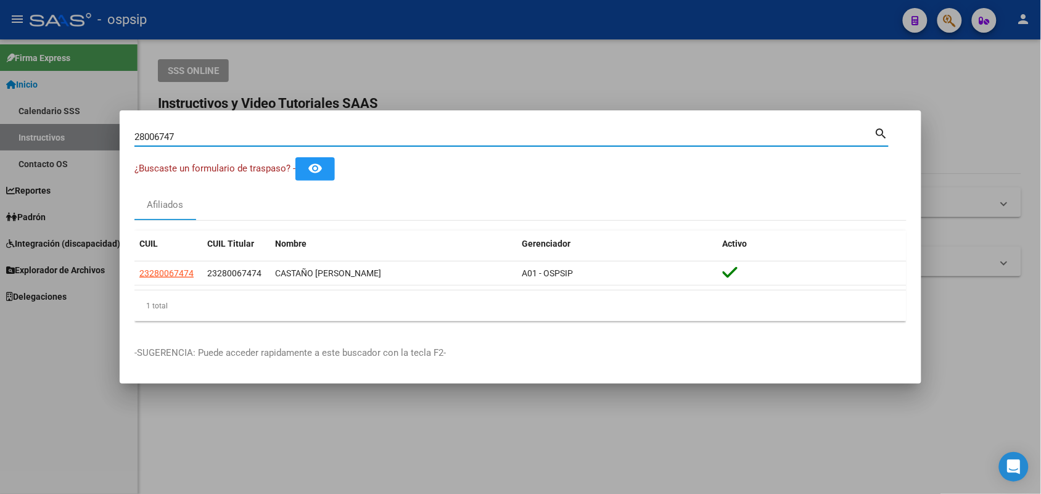
click at [197, 136] on input "28006747" at bounding box center [504, 136] width 740 height 11
type input "17930043"
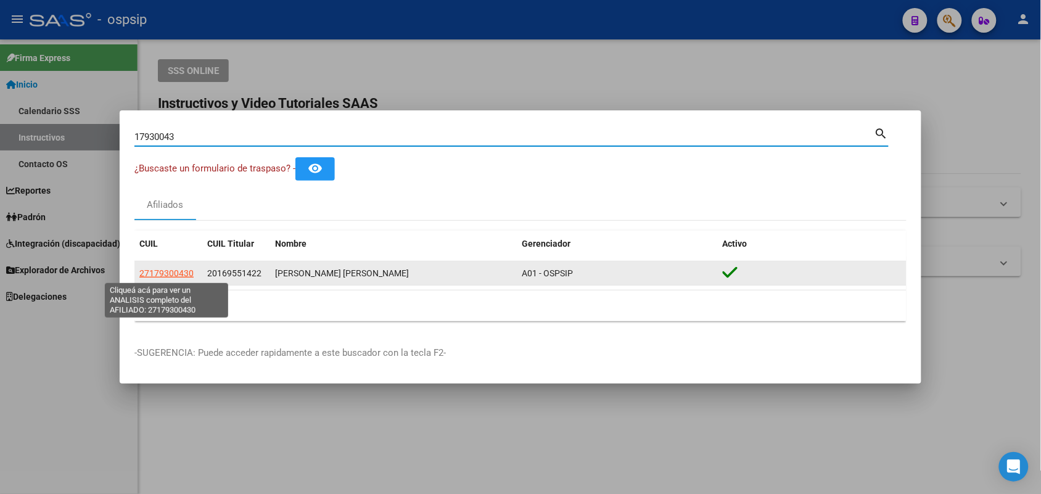
click at [168, 276] on span "27179300430" at bounding box center [166, 273] width 54 height 10
type textarea "27179300430"
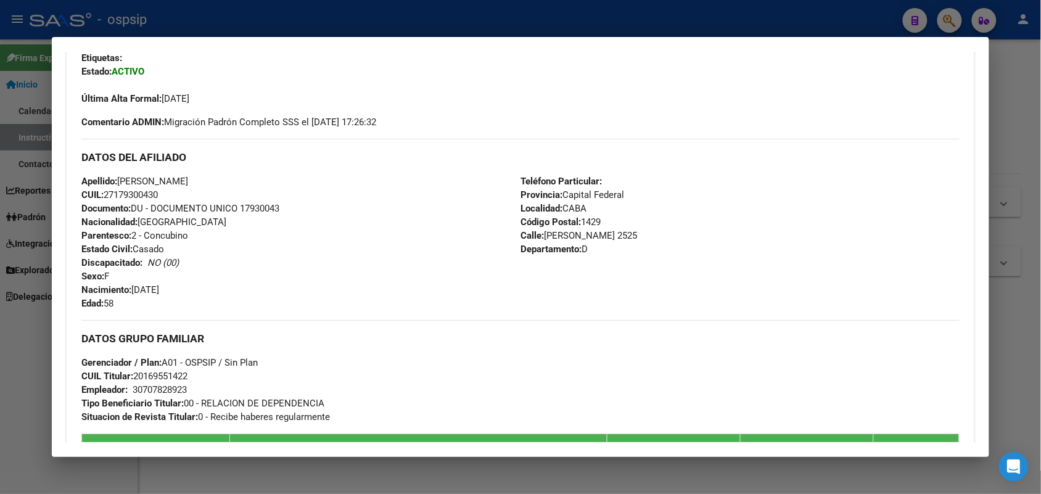
click at [254, 201] on div "Apellido: [PERSON_NAME]: 27179300430 Documento: DU - DOCUMENTO UNICO 17930043 N…" at bounding box center [300, 243] width 439 height 136
click at [254, 207] on span "Documento: DU - DOCUMENTO UNICO 17930043" at bounding box center [180, 208] width 198 height 11
